Goal: Information Seeking & Learning: Learn about a topic

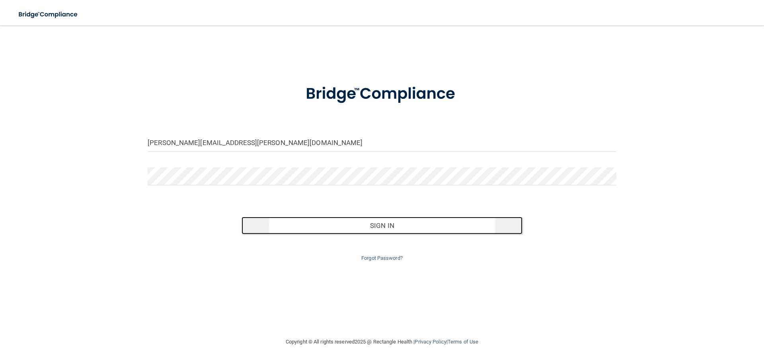
click at [384, 230] on button "Sign In" at bounding box center [382, 225] width 281 height 18
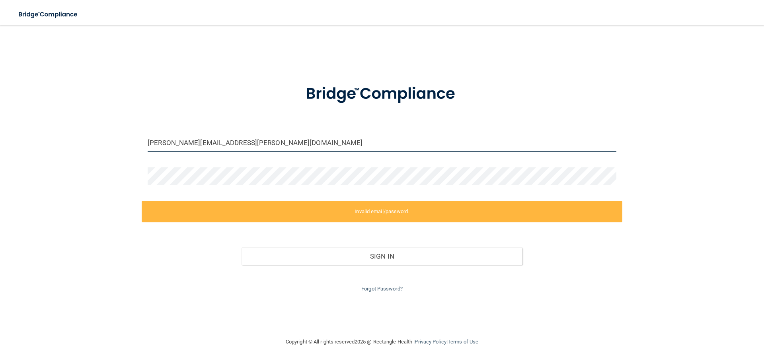
click at [338, 143] on input "[PERSON_NAME][EMAIL_ADDRESS][PERSON_NAME][DOMAIN_NAME]" at bounding box center [382, 143] width 469 height 18
drag, startPoint x: 279, startPoint y: 130, endPoint x: 172, endPoint y: 144, distance: 107.6
click at [172, 144] on input "[PERSON_NAME][EMAIL_ADDRESS][PERSON_NAME][DOMAIN_NAME]" at bounding box center [382, 143] width 469 height 18
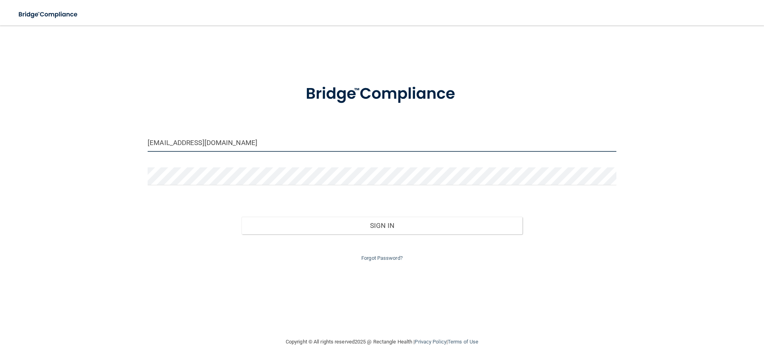
click at [173, 145] on input "[EMAIL_ADDRESS][DOMAIN_NAME]" at bounding box center [382, 143] width 469 height 18
type input "[EMAIL_ADDRESS][DOMAIN_NAME]"
click at [386, 236] on div "Forgot Password?" at bounding box center [382, 248] width 481 height 29
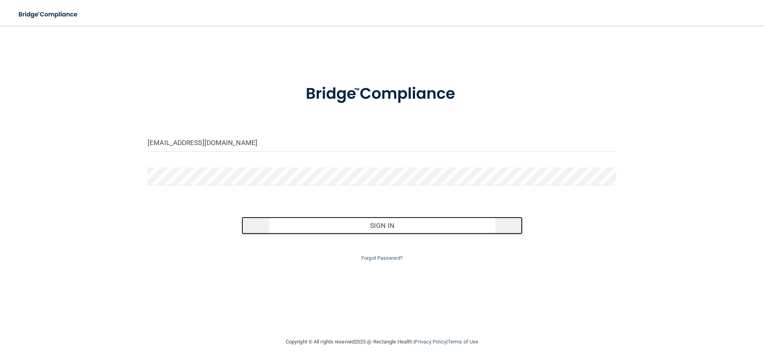
click at [380, 227] on button "Sign In" at bounding box center [382, 225] width 281 height 18
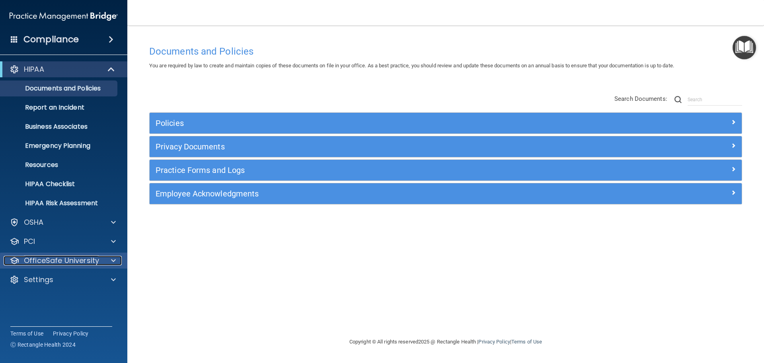
click at [83, 263] on p "OfficeSafe University" at bounding box center [61, 260] width 75 height 10
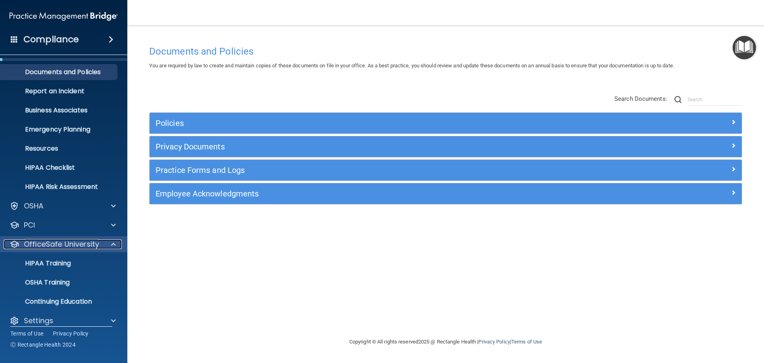
scroll to position [25, 0]
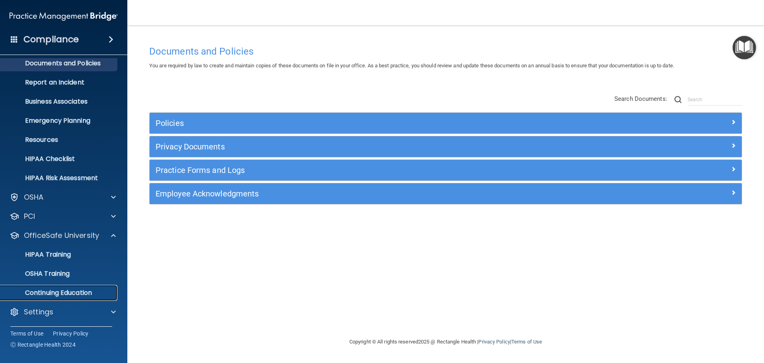
click at [78, 290] on p "Continuing Education" at bounding box center [59, 293] width 109 height 8
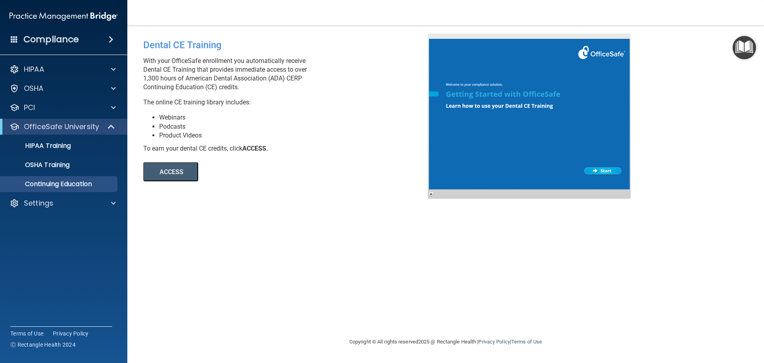
click at [165, 175] on button "ACCESS" at bounding box center [170, 171] width 55 height 19
